Goal: Navigation & Orientation: Find specific page/section

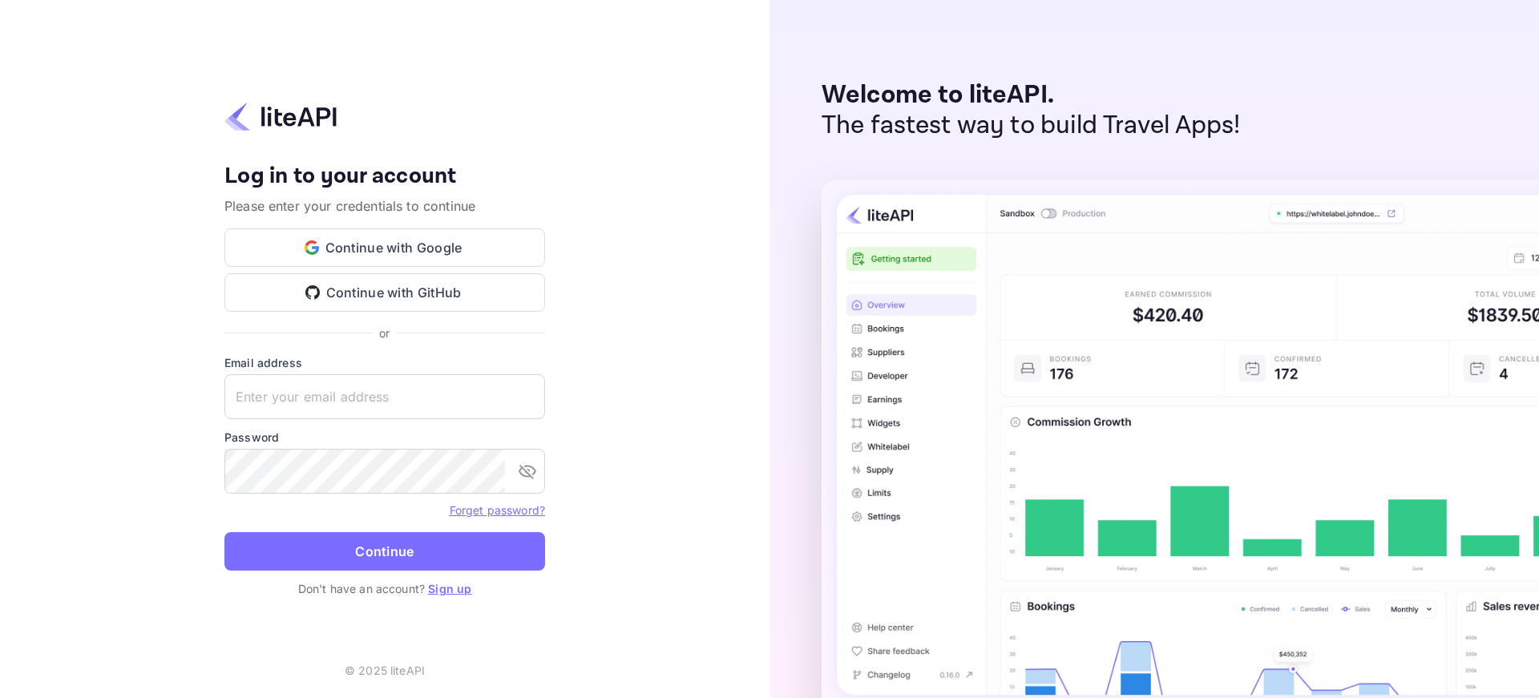
click at [433, 205] on p "Please enter your credentials to continue" at bounding box center [384, 205] width 321 height 19
click at [433, 256] on button "Continue with Google" at bounding box center [384, 247] width 321 height 38
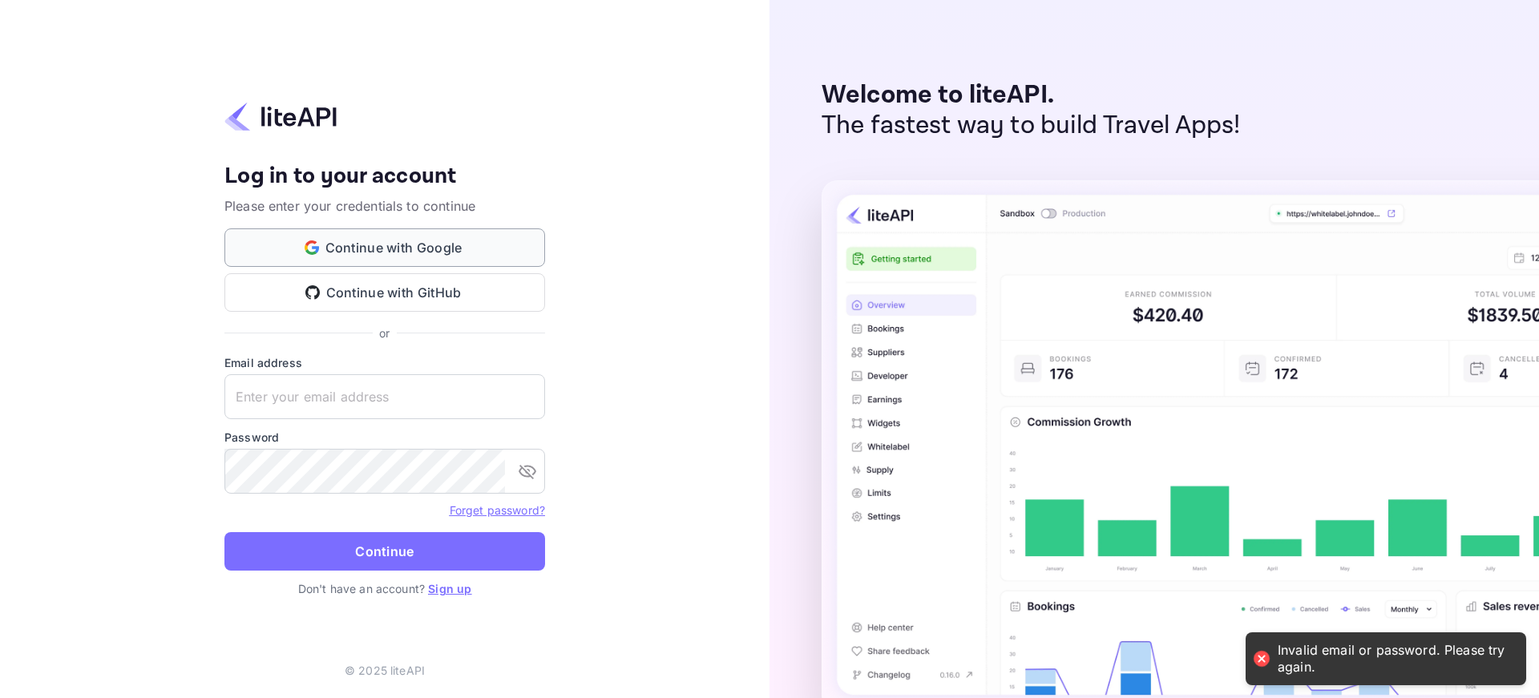
click at [414, 254] on button "Continue with Google" at bounding box center [384, 247] width 321 height 38
click at [335, 401] on input "text" at bounding box center [384, 396] width 321 height 45
click at [417, 303] on button "Continue with GitHub" at bounding box center [384, 292] width 321 height 38
click at [317, 430] on label "Password" at bounding box center [384, 437] width 321 height 17
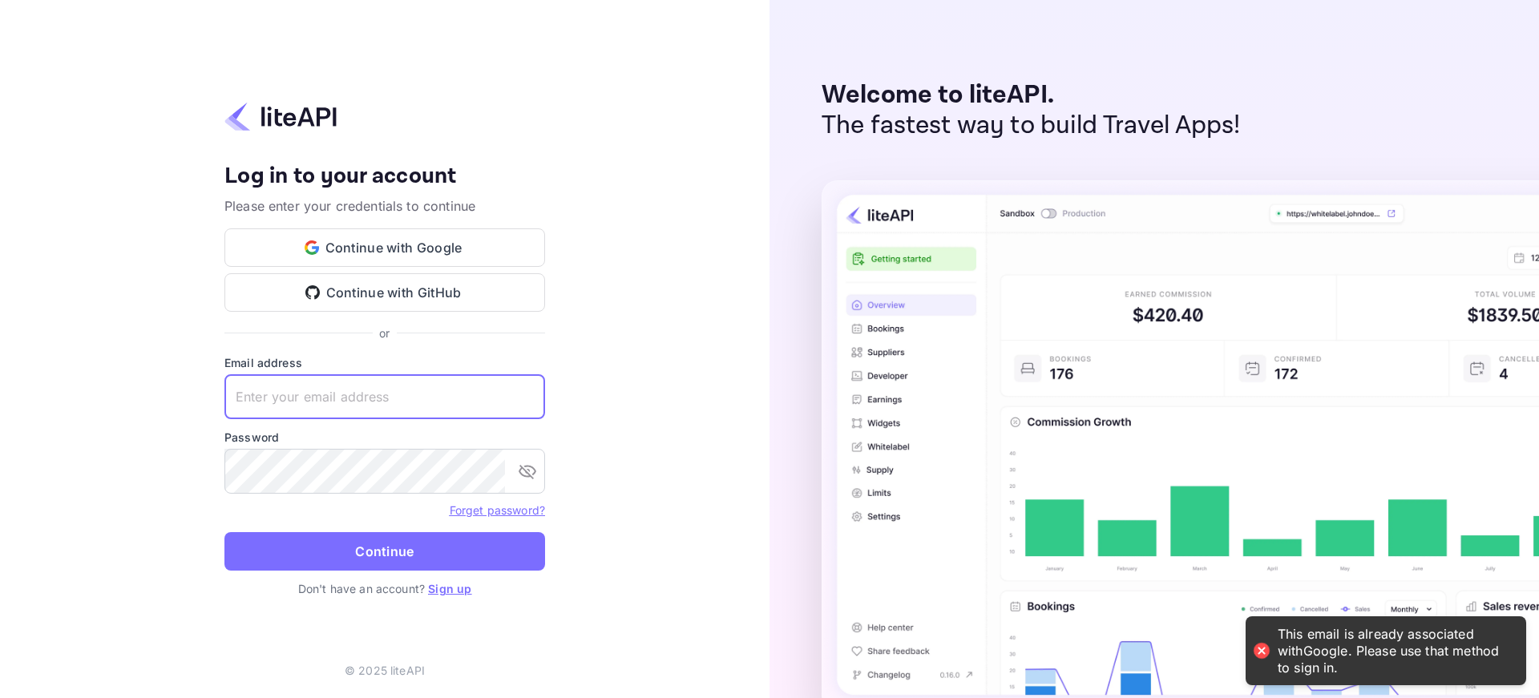
click at [332, 411] on input "text" at bounding box center [384, 396] width 321 height 45
click at [463, 588] on link "Sign up" at bounding box center [449, 589] width 43 height 14
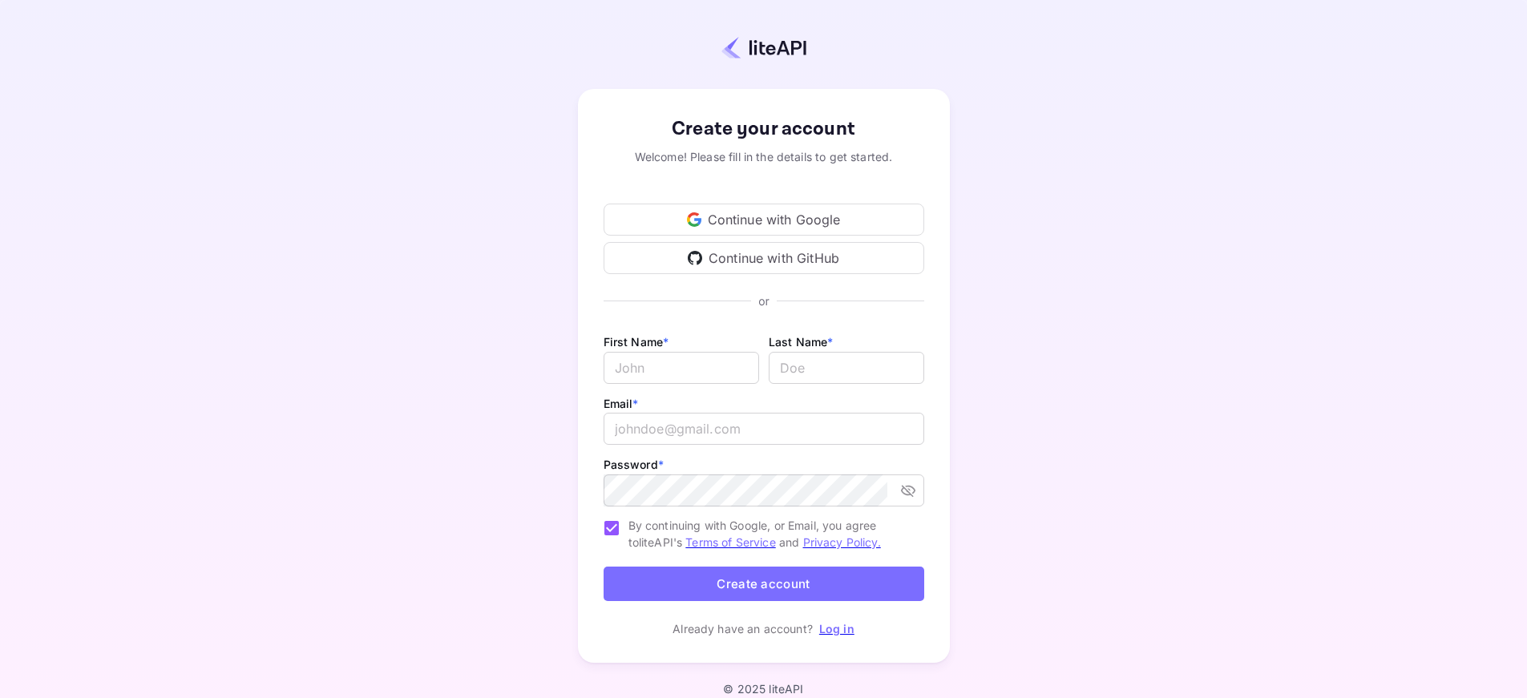
click at [716, 206] on div "Continue with Google" at bounding box center [764, 220] width 321 height 32
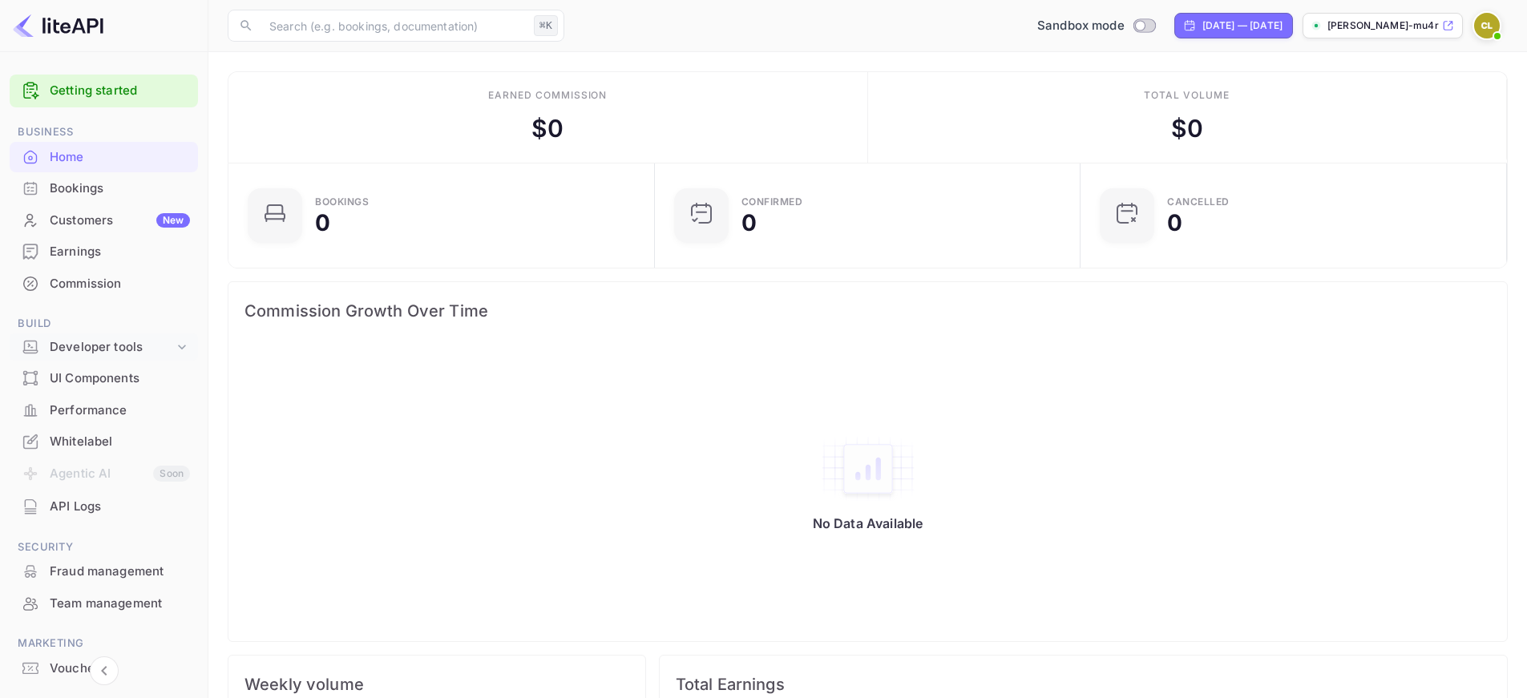
click at [102, 345] on div "Developer tools" at bounding box center [112, 347] width 124 height 18
click at [104, 387] on div "API Keys" at bounding box center [110, 398] width 163 height 23
click at [101, 395] on p "API Keys" at bounding box center [79, 398] width 47 height 17
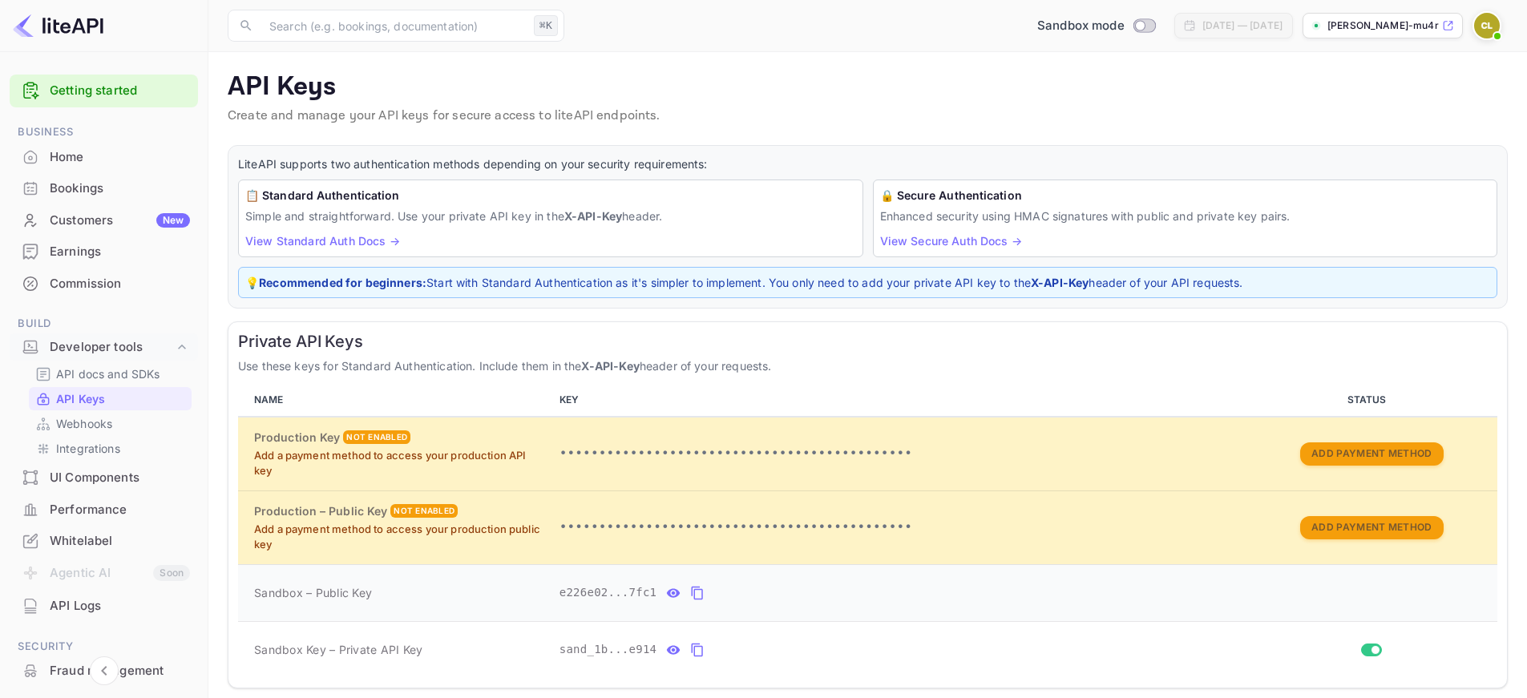
click at [694, 596] on icon "private api keys table" at bounding box center [697, 594] width 11 height 14
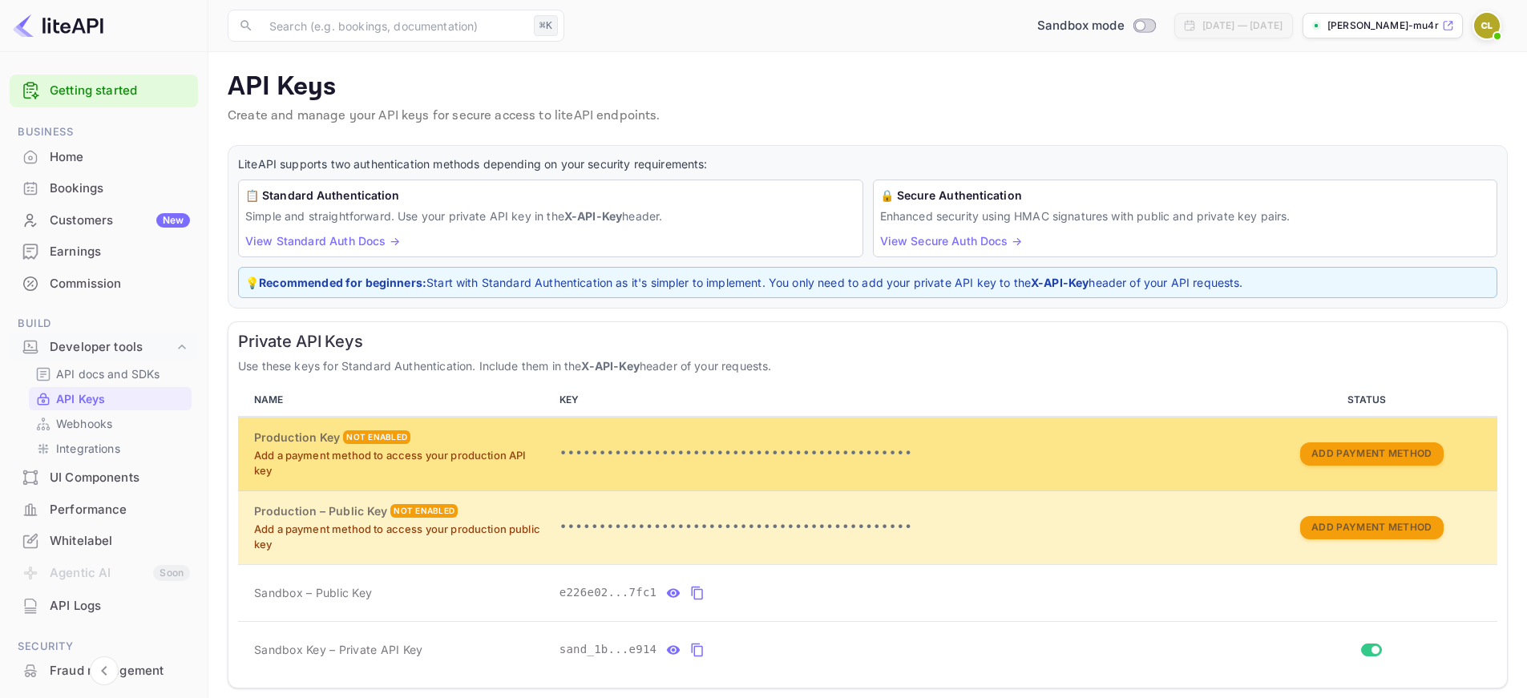
click at [370, 438] on div "Not enabled" at bounding box center [376, 437] width 67 height 14
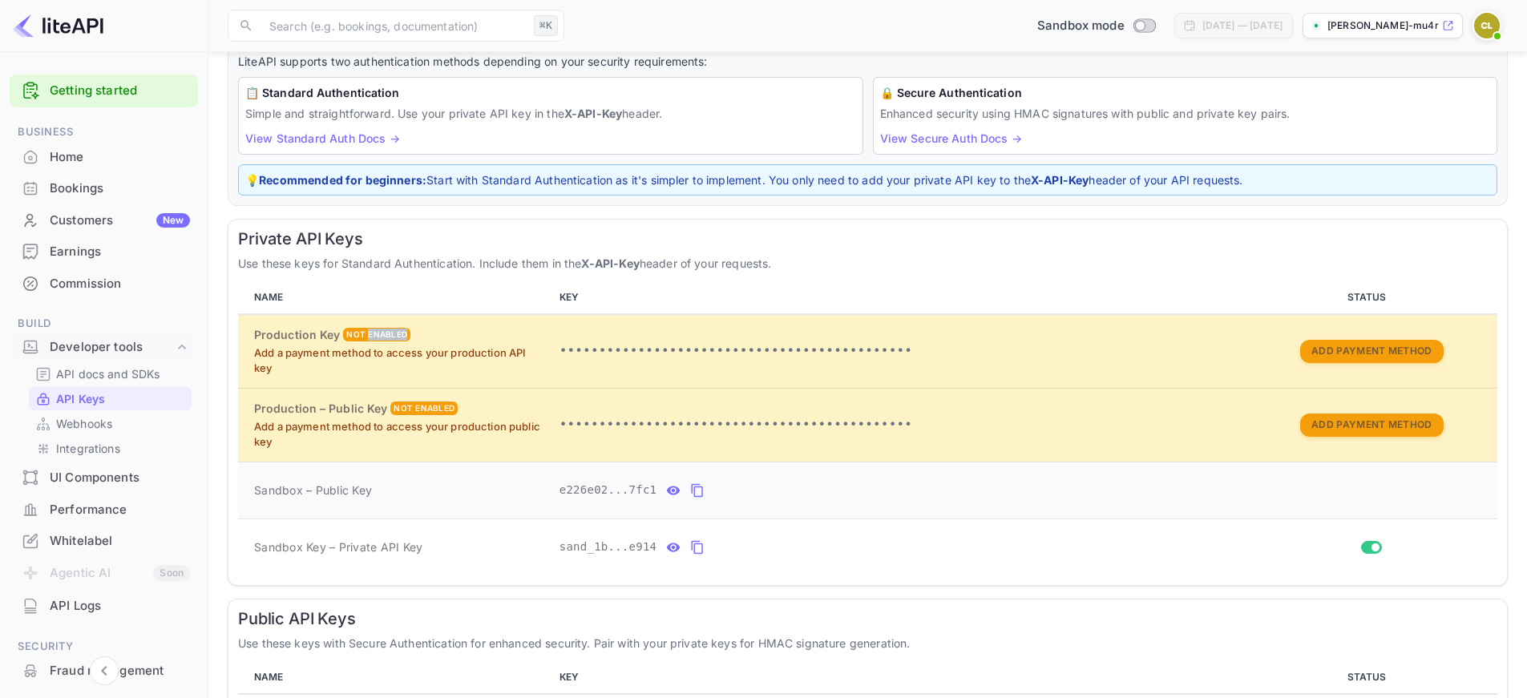
scroll to position [111, 0]
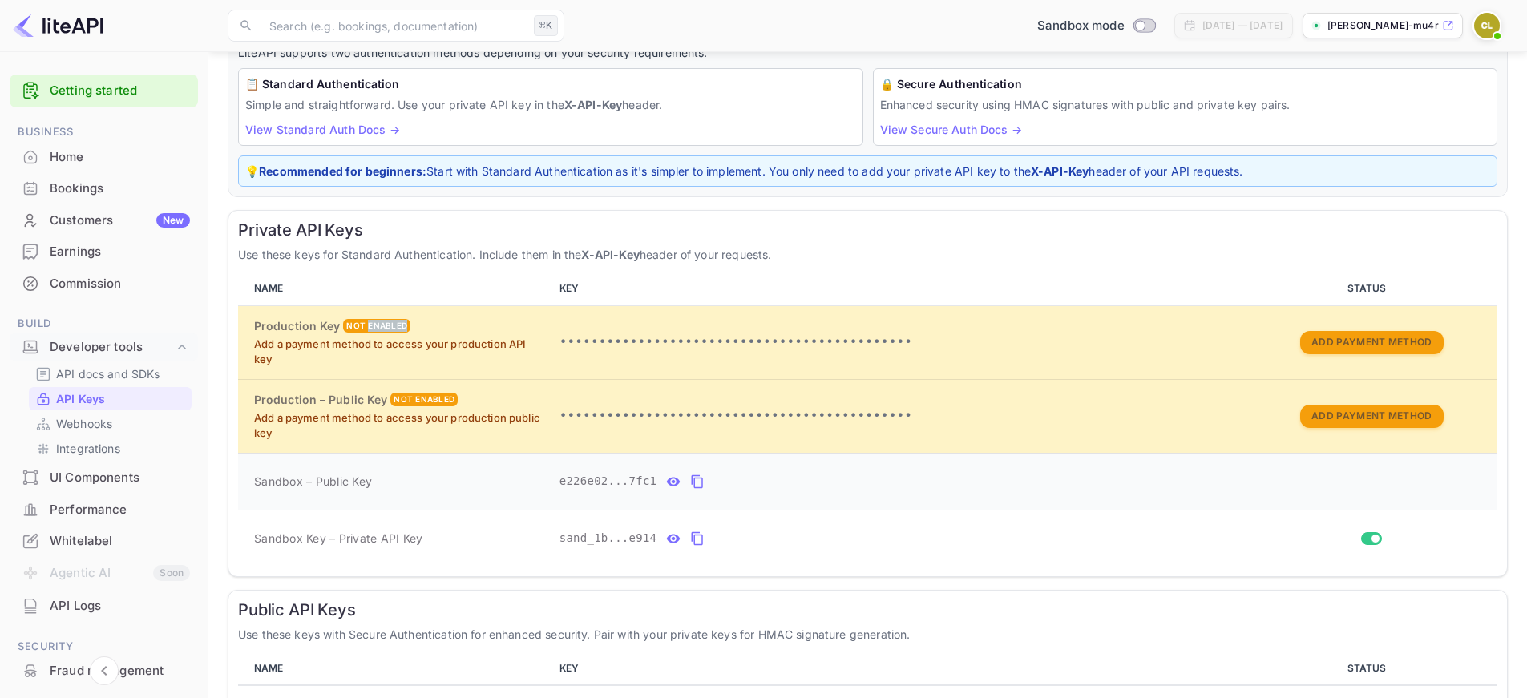
click at [697, 485] on icon "private api keys table" at bounding box center [697, 481] width 14 height 19
click at [695, 537] on icon "private api keys table" at bounding box center [697, 538] width 14 height 19
click at [106, 374] on p "API docs and SDKs" at bounding box center [108, 374] width 104 height 17
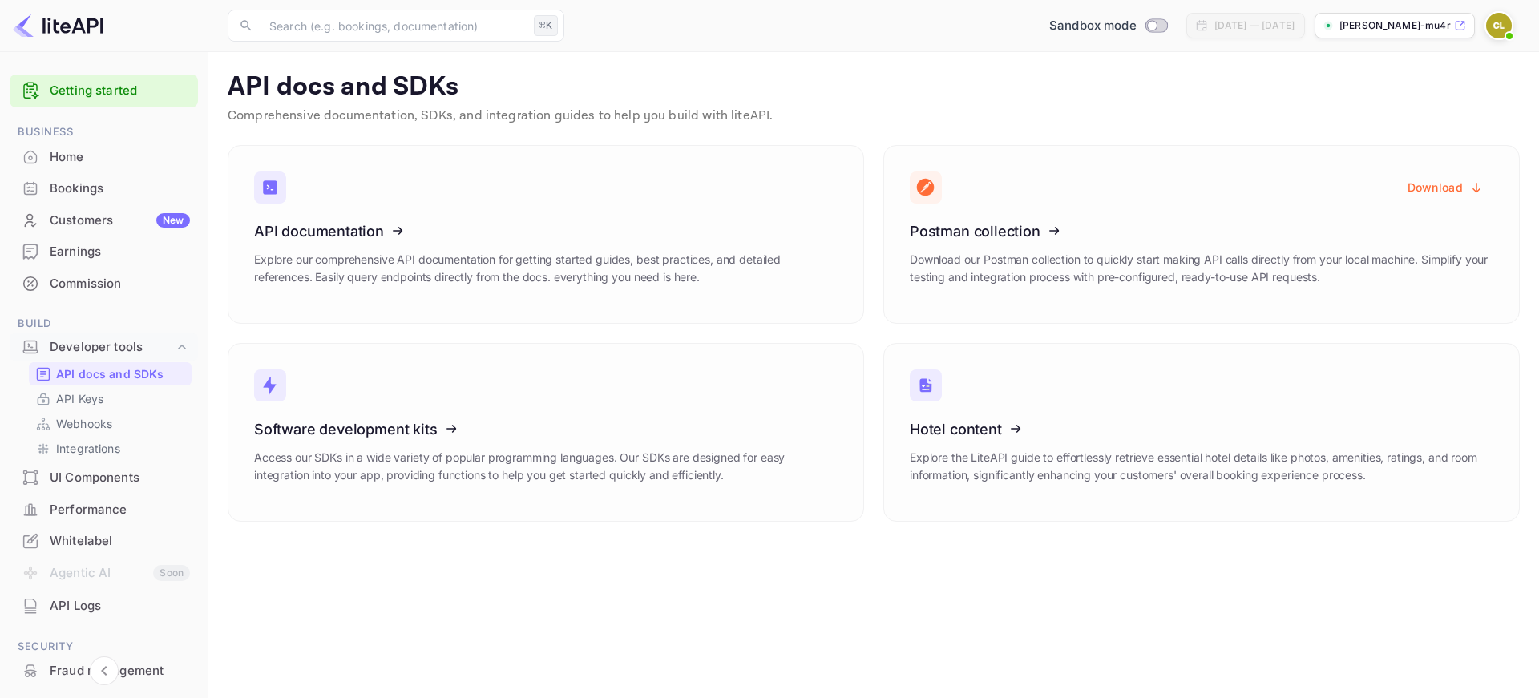
click at [83, 156] on div "Home" at bounding box center [120, 157] width 140 height 18
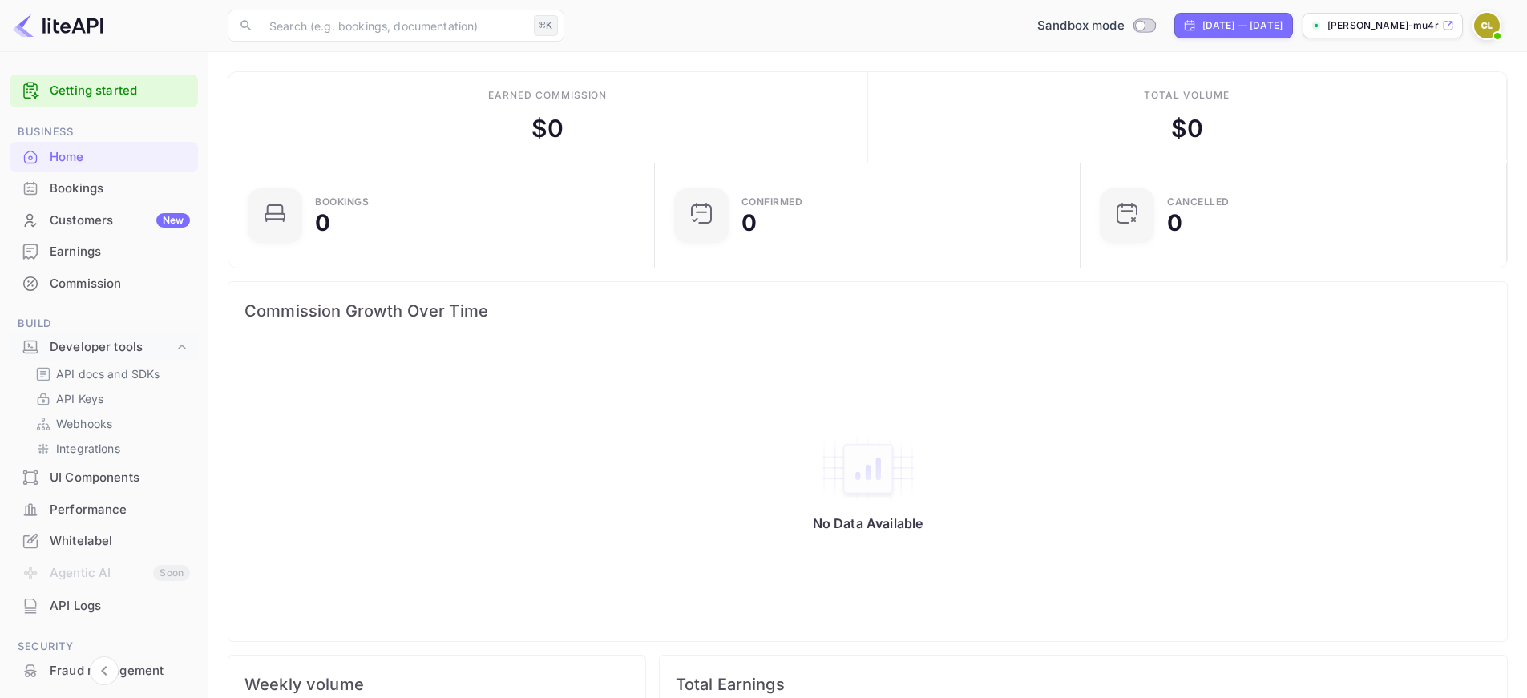
click at [142, 193] on div "Bookings" at bounding box center [120, 189] width 140 height 18
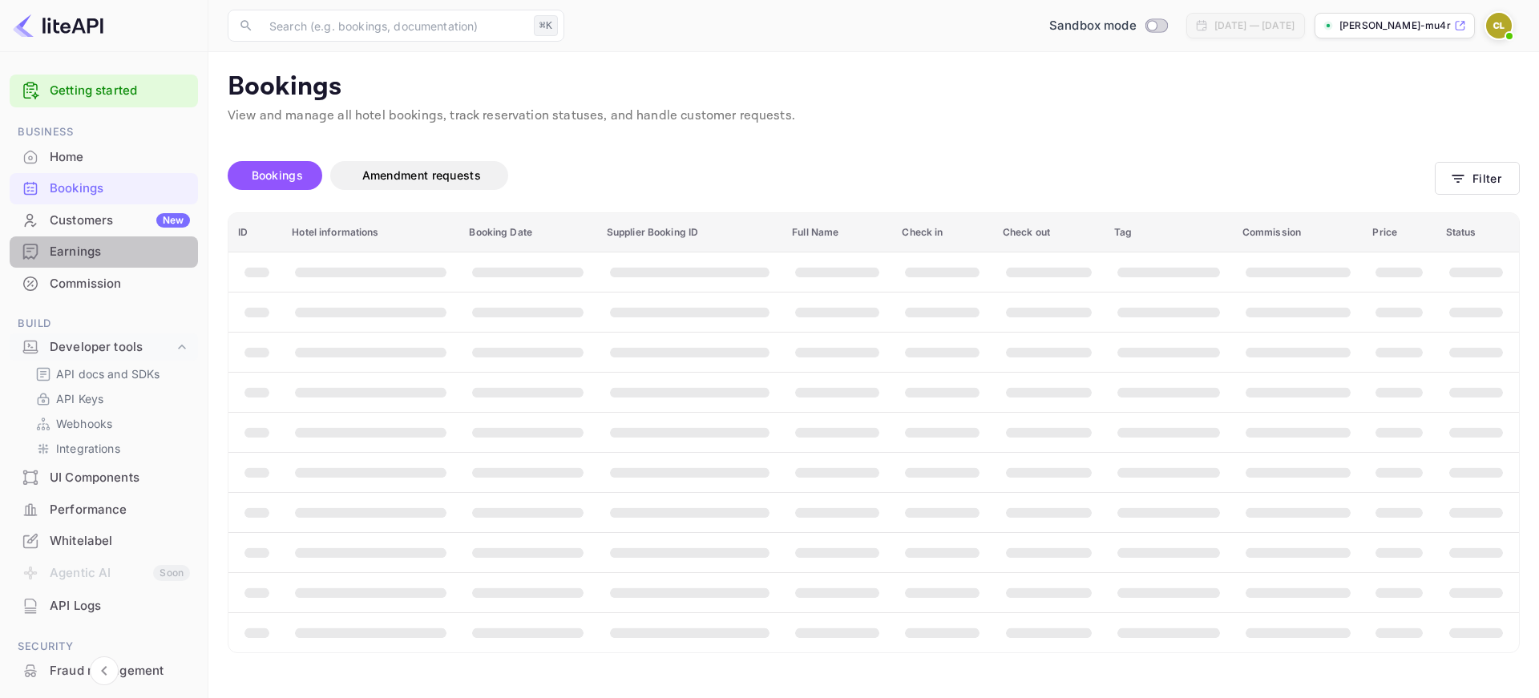
click at [111, 249] on div "Earnings" at bounding box center [120, 252] width 140 height 18
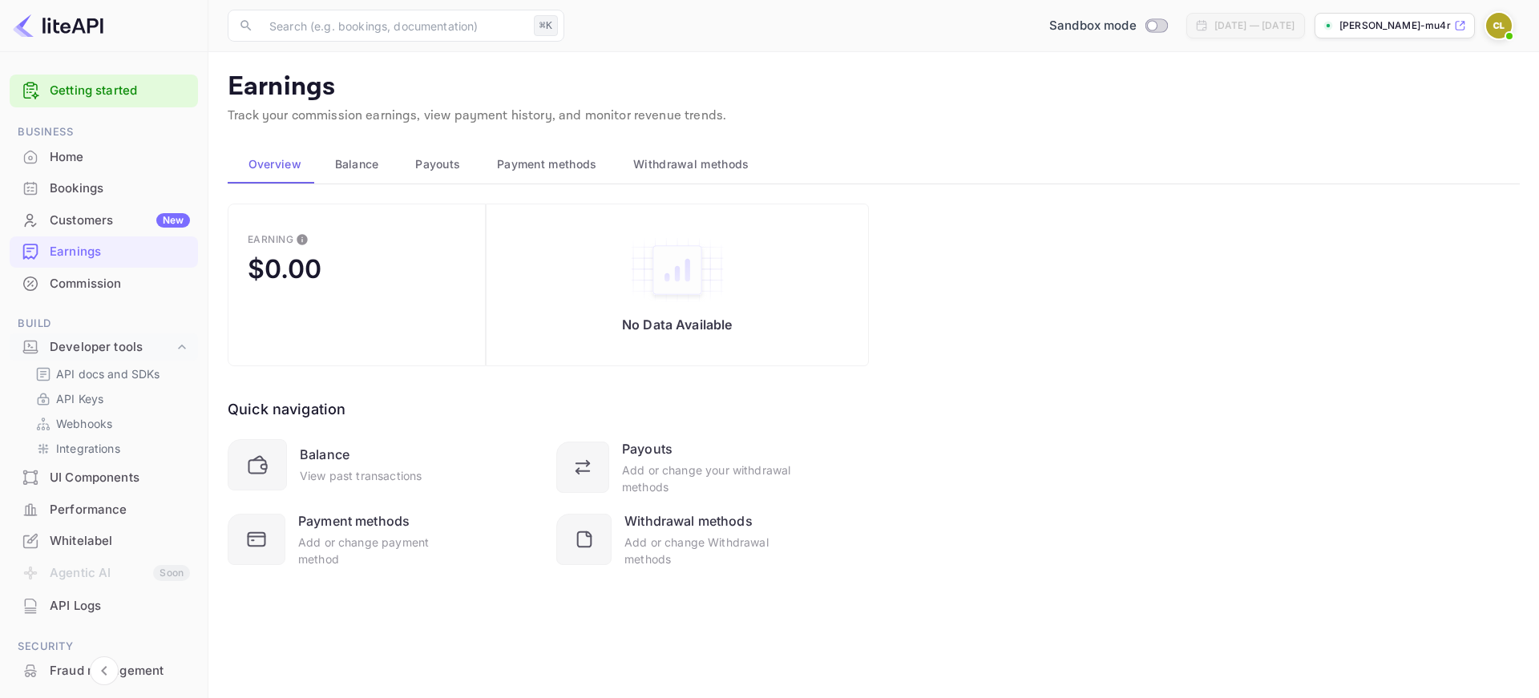
click at [103, 194] on div "Bookings" at bounding box center [120, 189] width 140 height 18
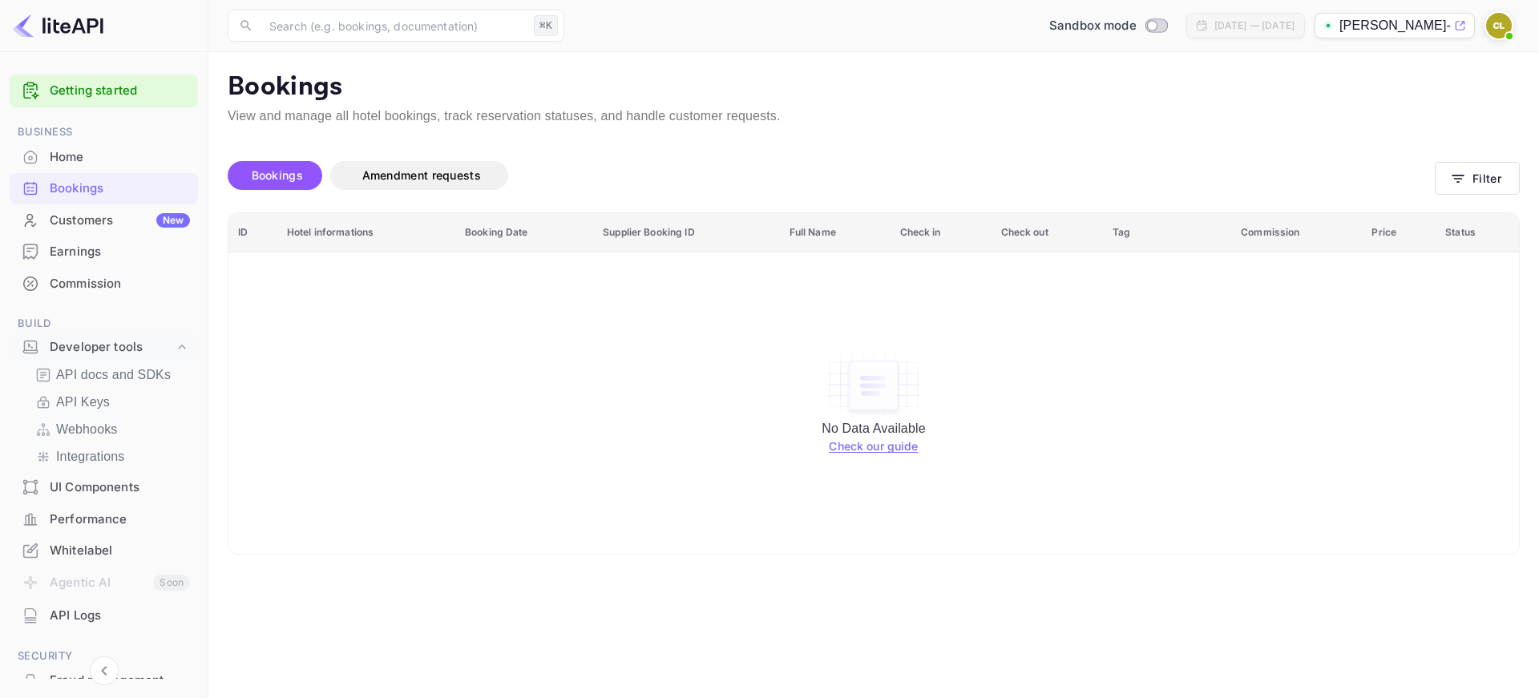
click at [80, 168] on div "Home" at bounding box center [104, 157] width 188 height 31
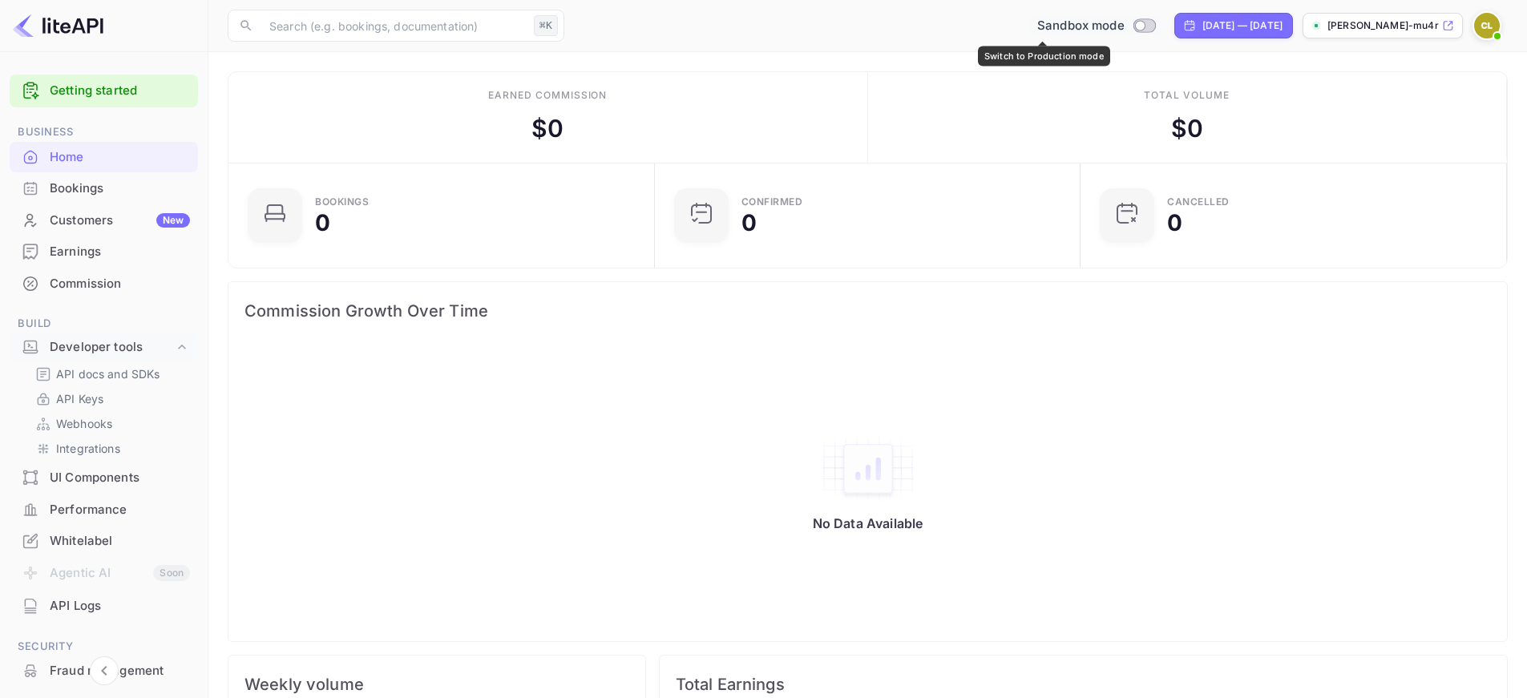
click at [1124, 29] on input "Switch to Production mode" at bounding box center [1140, 25] width 32 height 10
checkbox input "false"
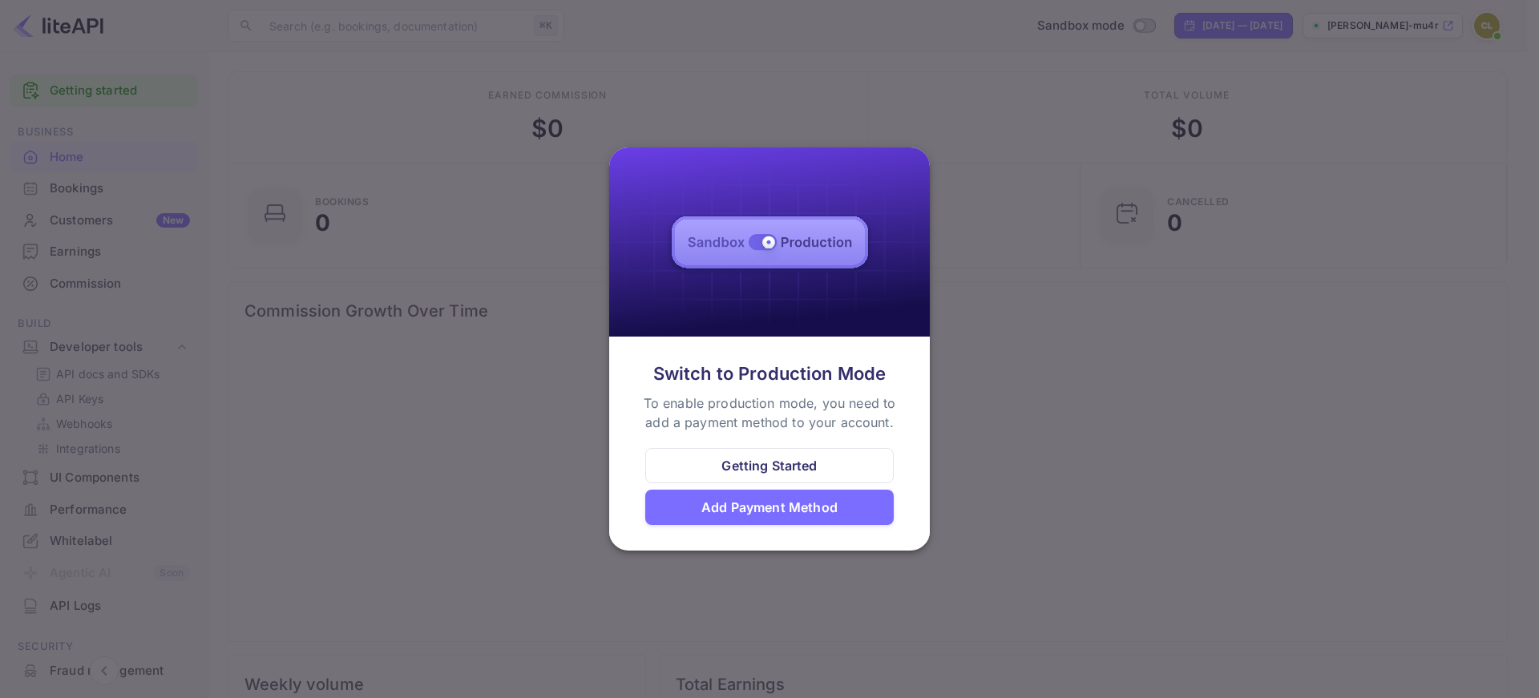
click at [975, 343] on div at bounding box center [769, 349] width 1539 height 698
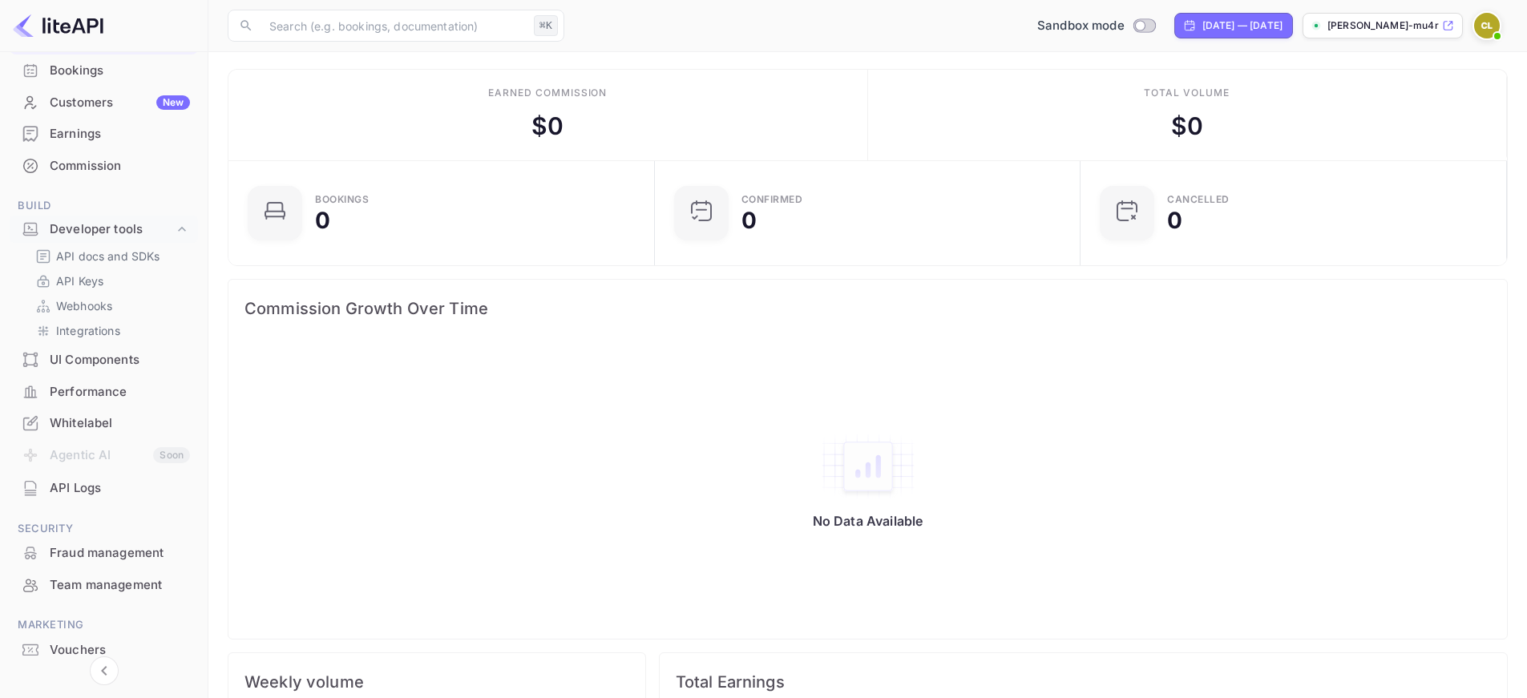
scroll to position [3, 0]
